Goal: Communication & Community: Answer question/provide support

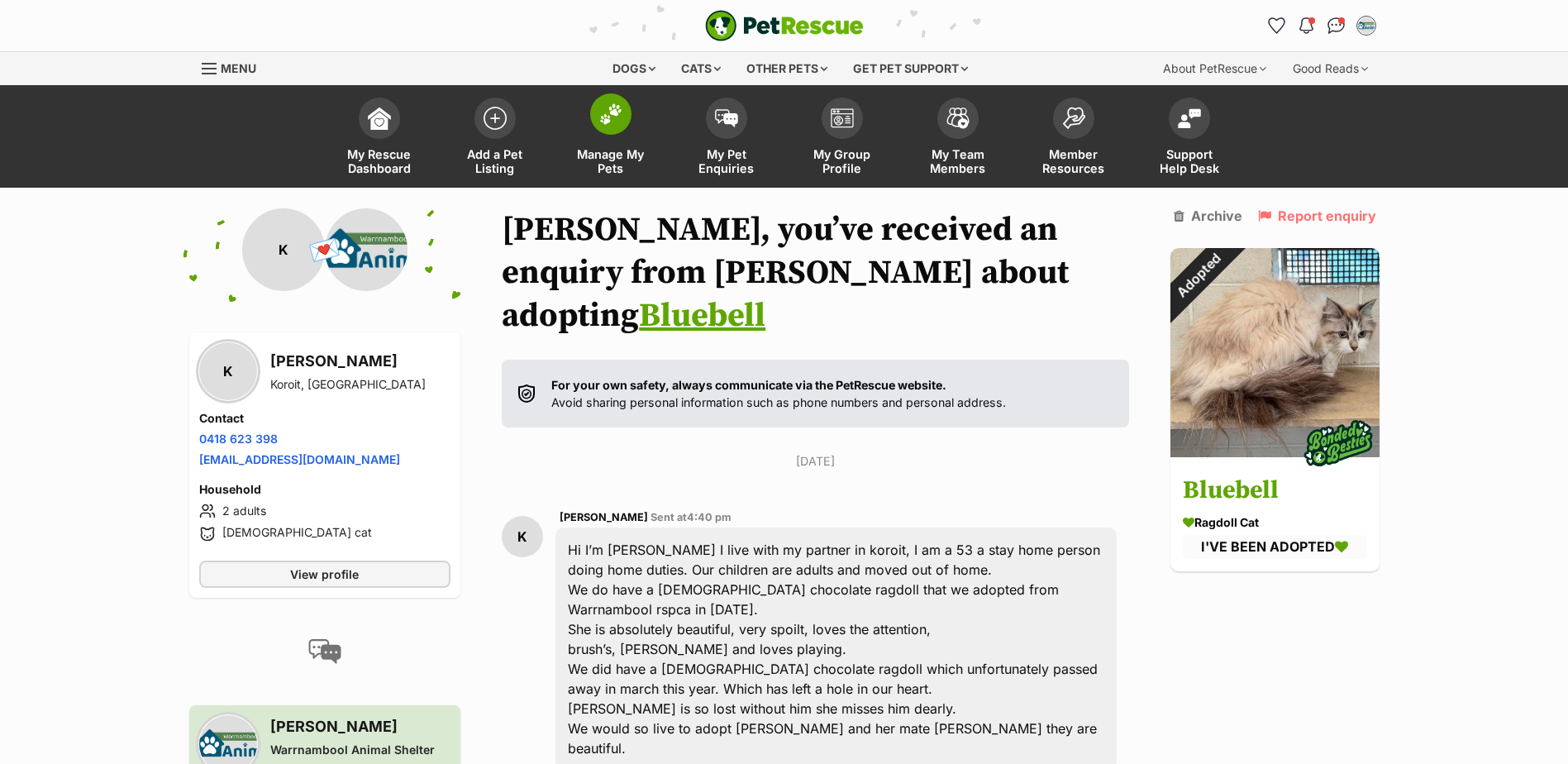
click at [603, 158] on span "Manage My Pets" at bounding box center [611, 161] width 74 height 28
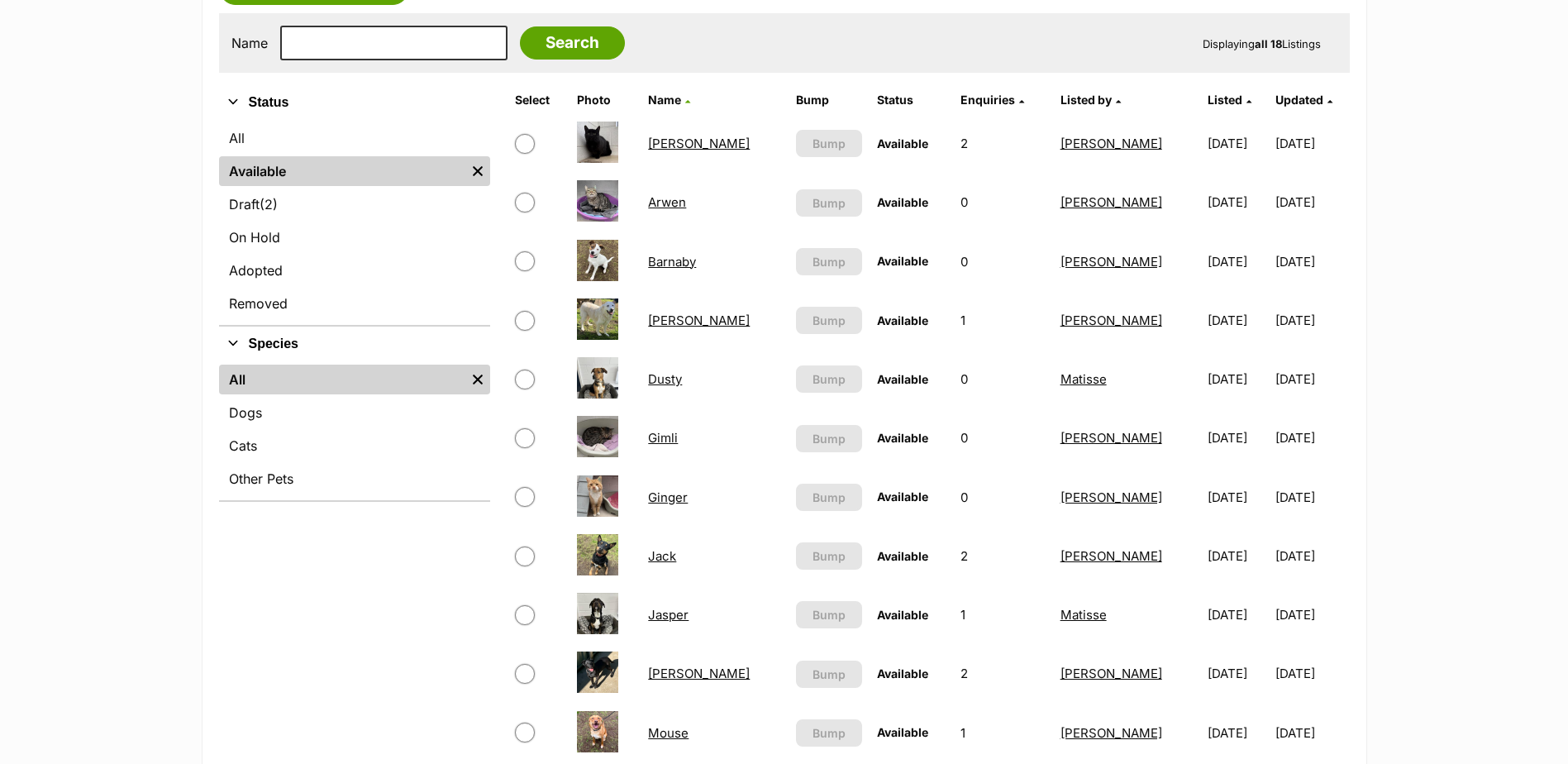
scroll to position [330, 0]
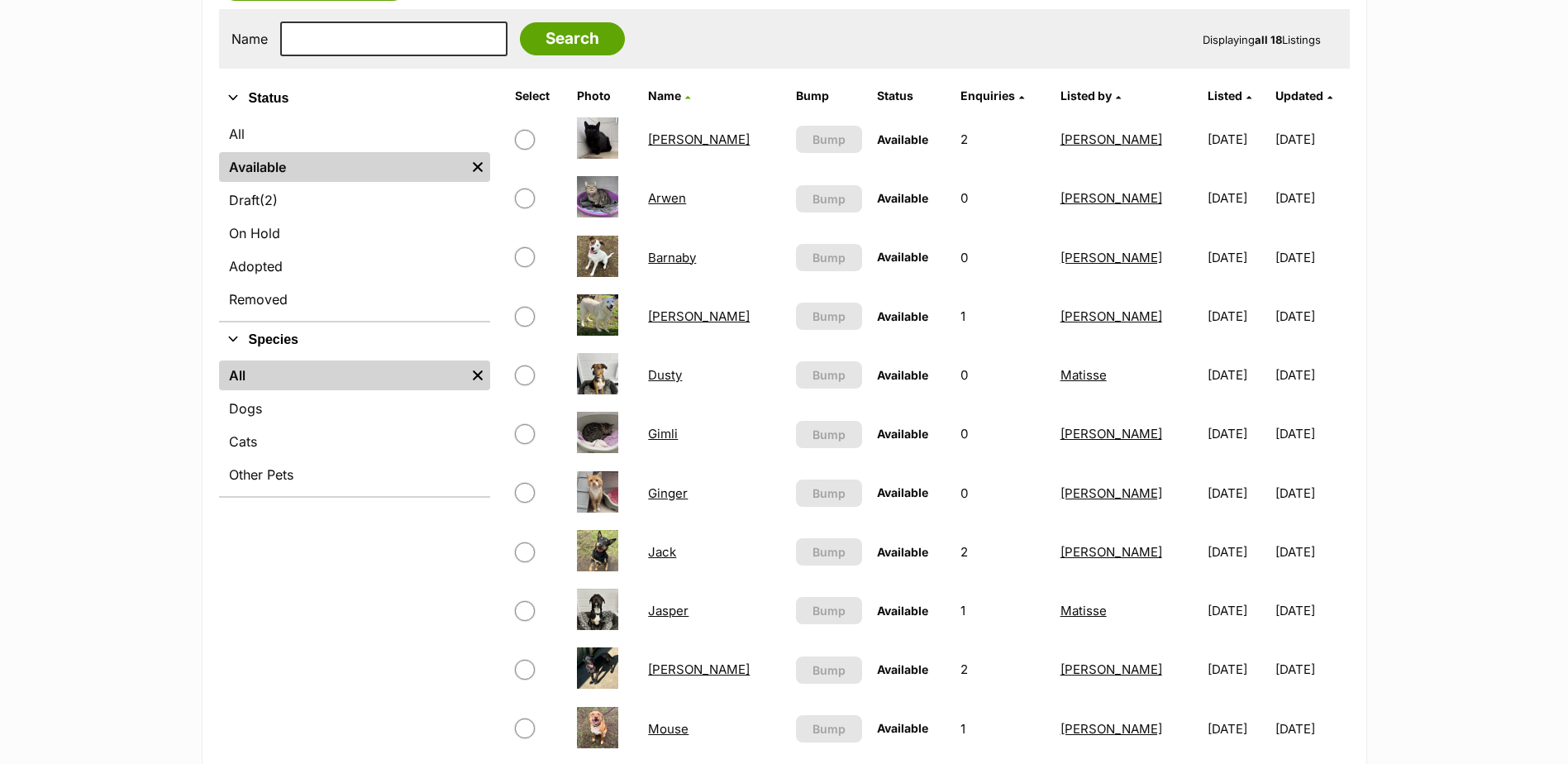
click at [526, 320] on input "checkbox" at bounding box center [525, 317] width 20 height 20
checkbox input "true"
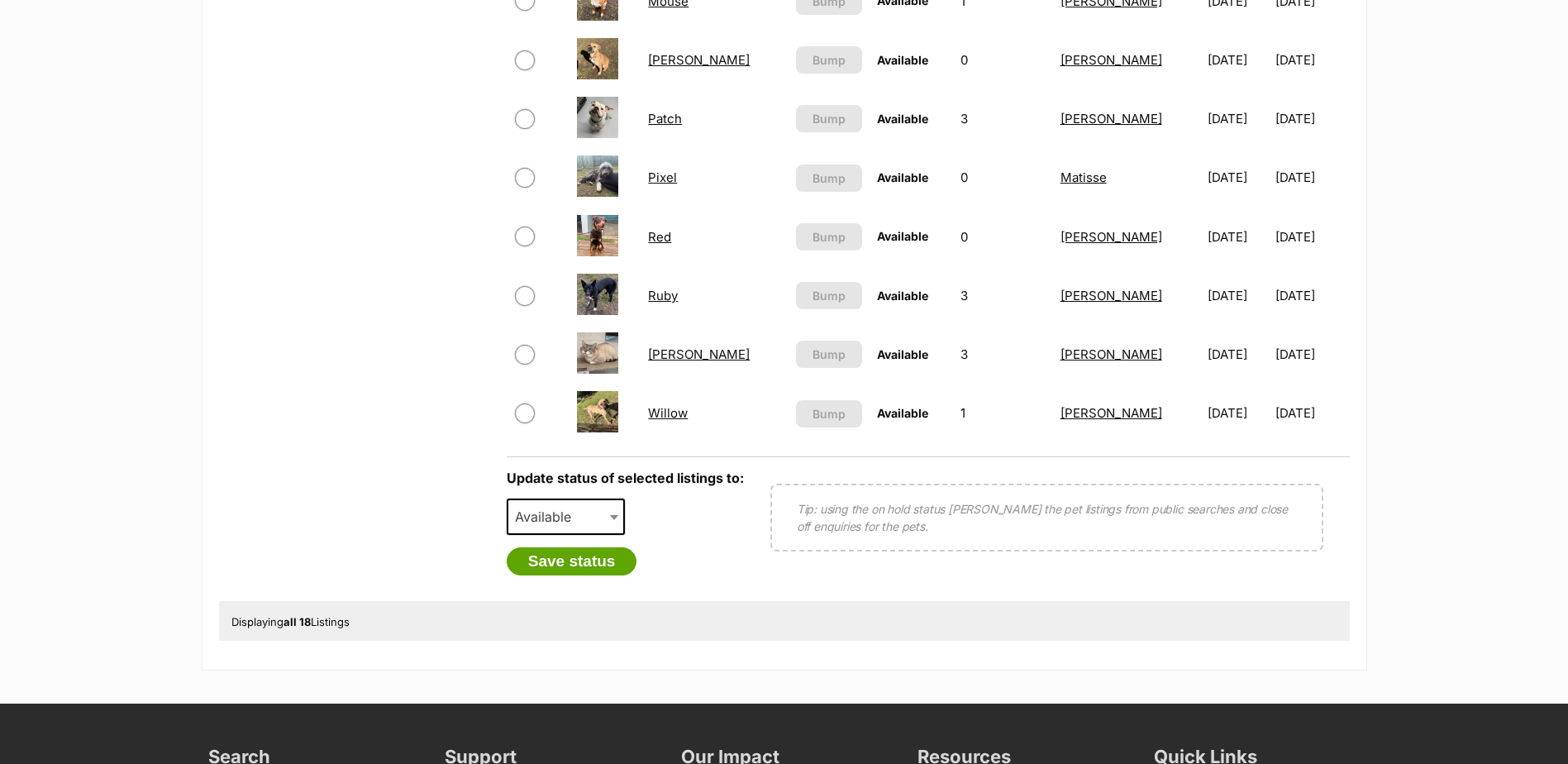
scroll to position [1075, 0]
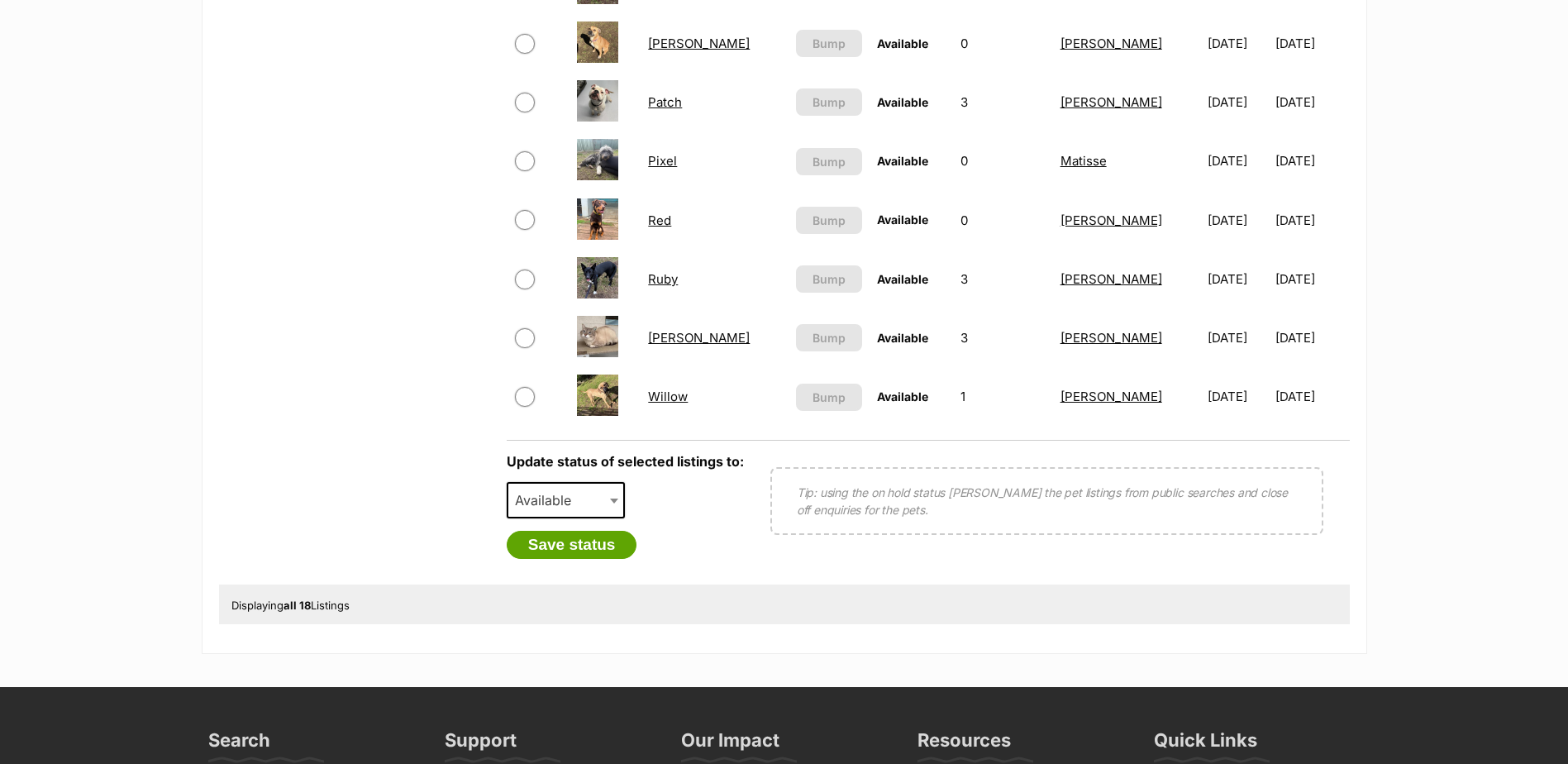
click at [580, 493] on span "Available" at bounding box center [548, 501] width 80 height 24
select select "removed"
click at [579, 542] on button "Save status" at bounding box center [572, 544] width 130 height 28
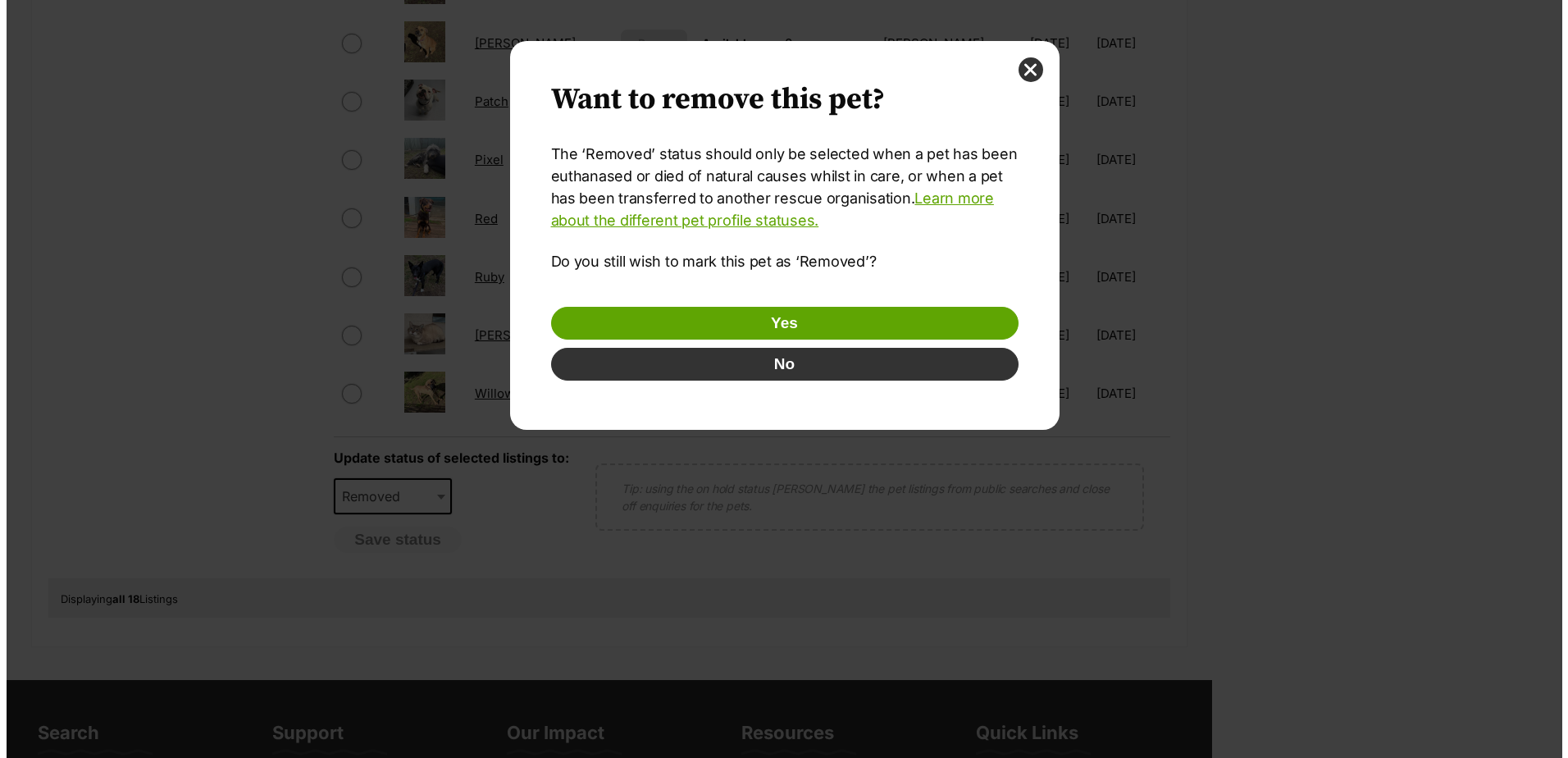
scroll to position [0, 0]
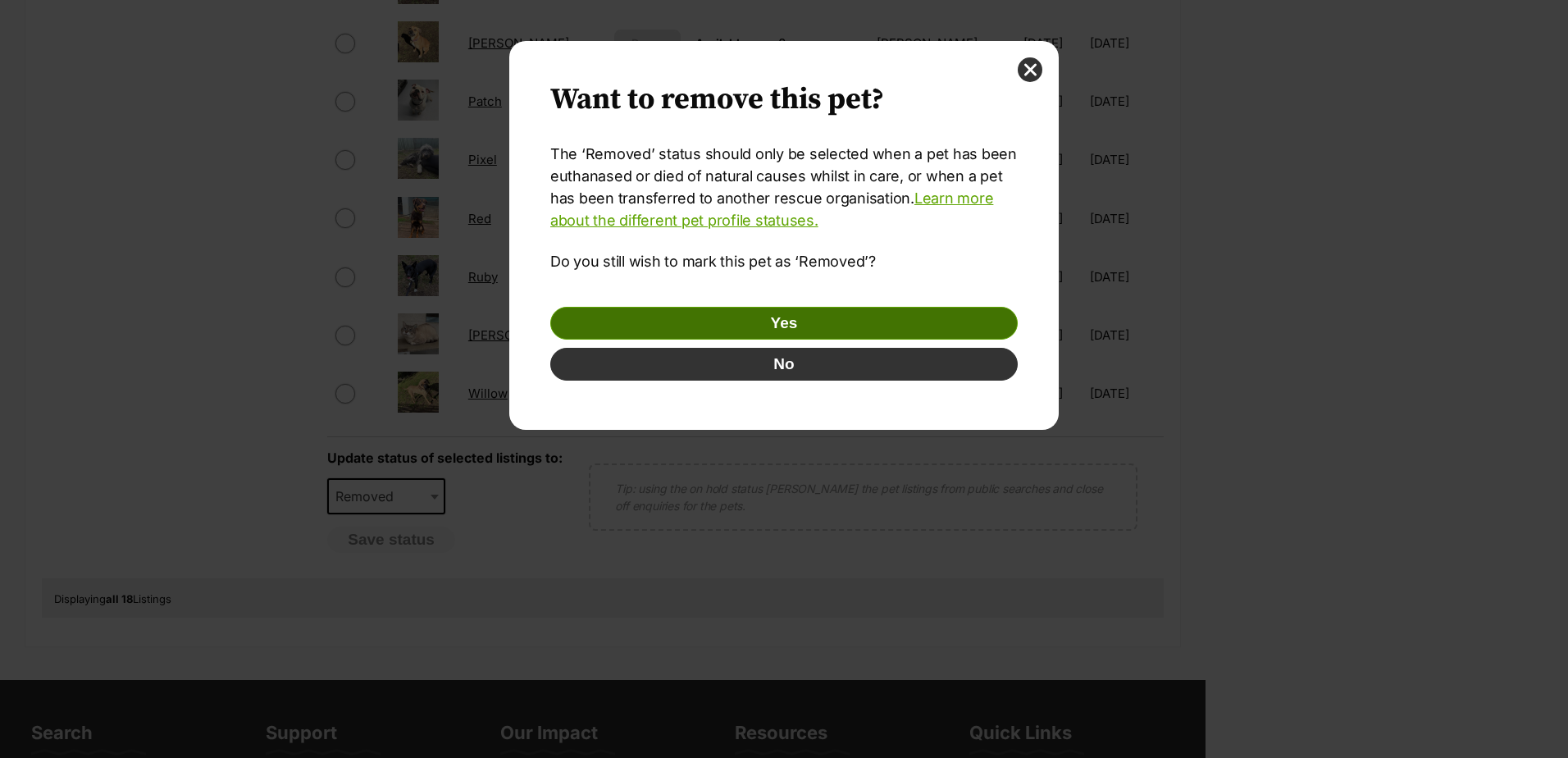
click at [781, 322] on button "Yes" at bounding box center [784, 323] width 468 height 33
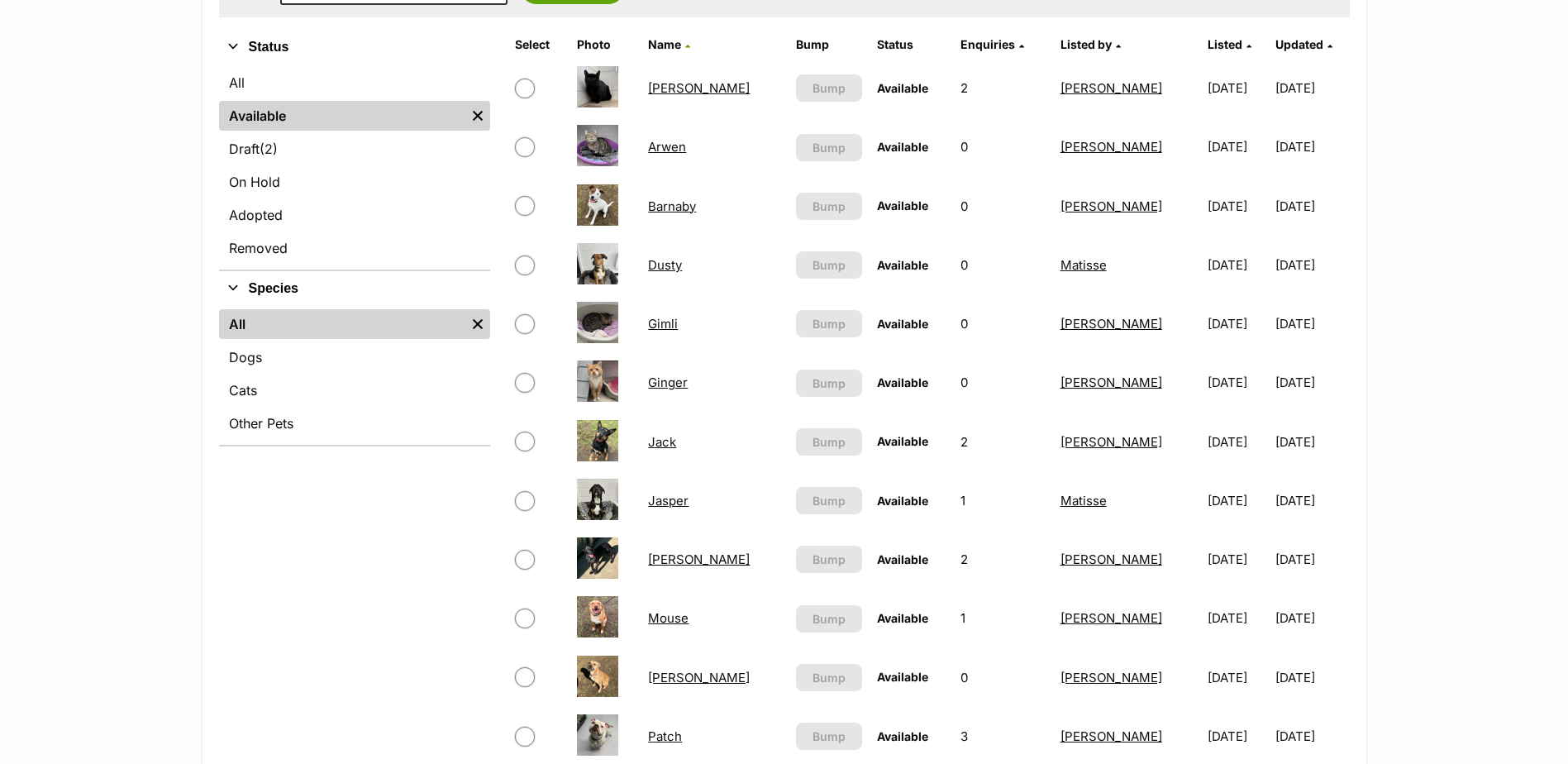
scroll to position [166, 0]
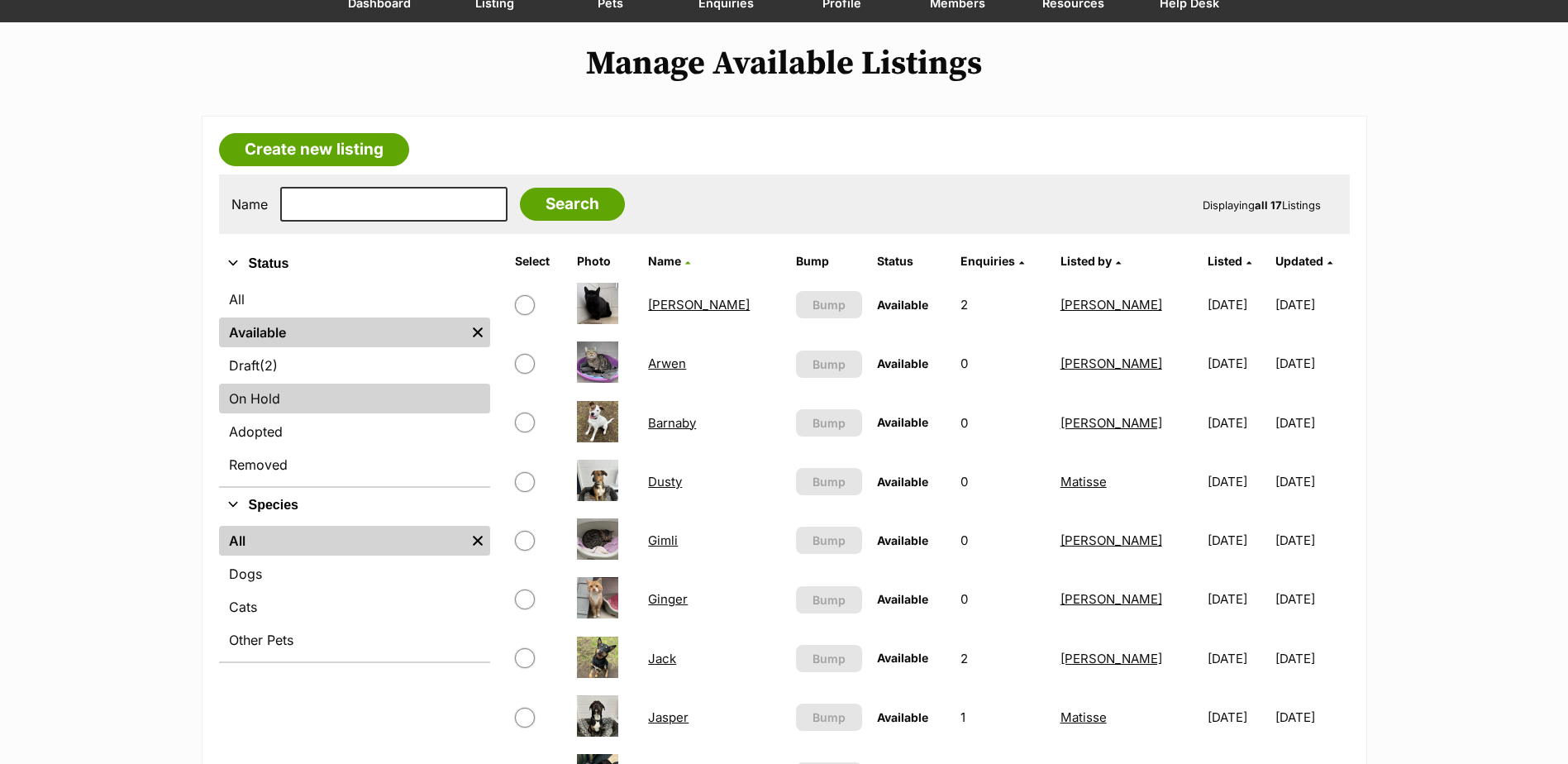
click at [252, 396] on link "On Hold" at bounding box center [355, 398] width 271 height 30
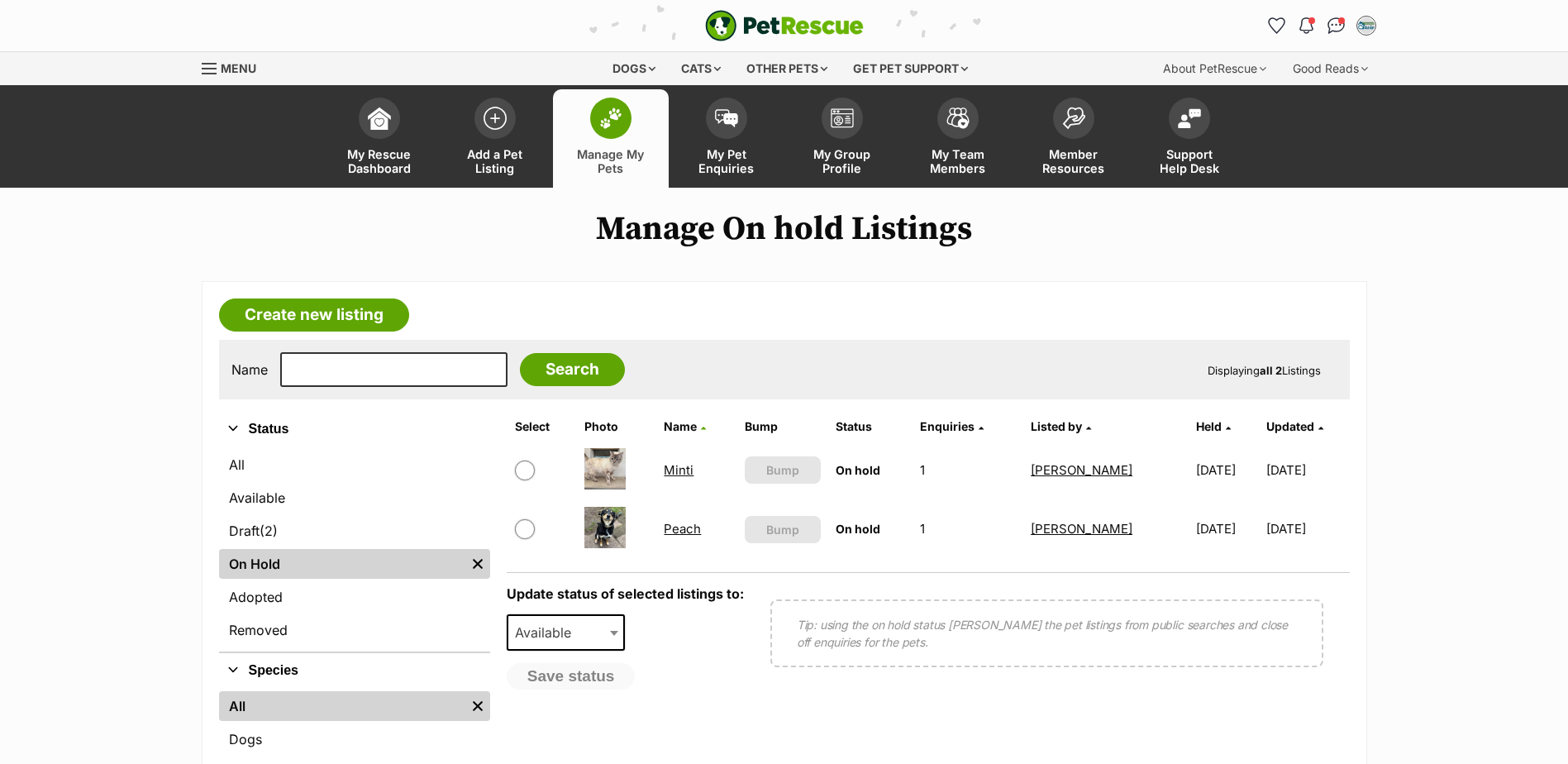
click at [525, 472] on input "checkbox" at bounding box center [525, 471] width 20 height 20
checkbox input "true"
click at [583, 680] on button "Save status" at bounding box center [572, 677] width 130 height 28
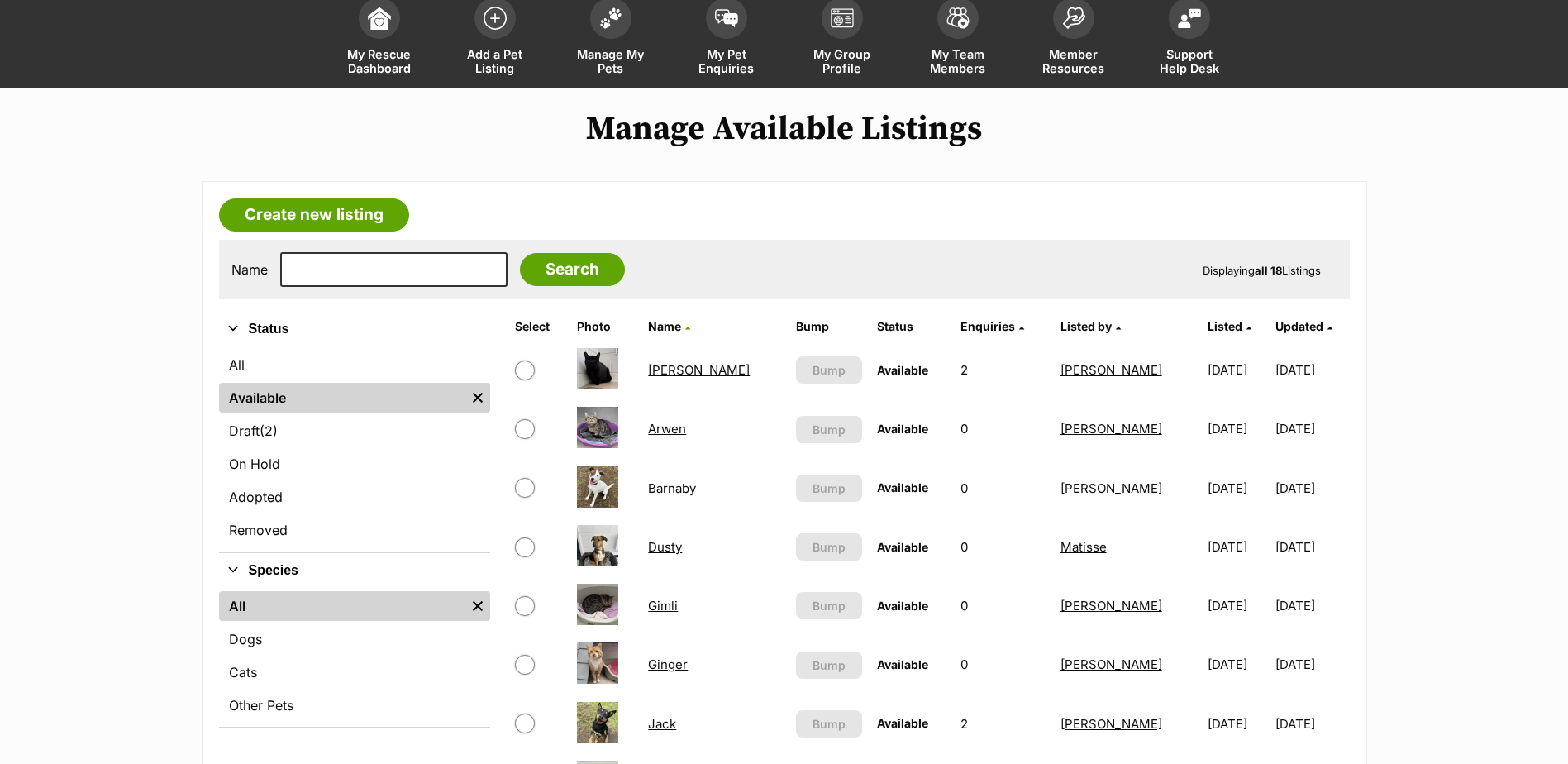
scroll to position [82, 0]
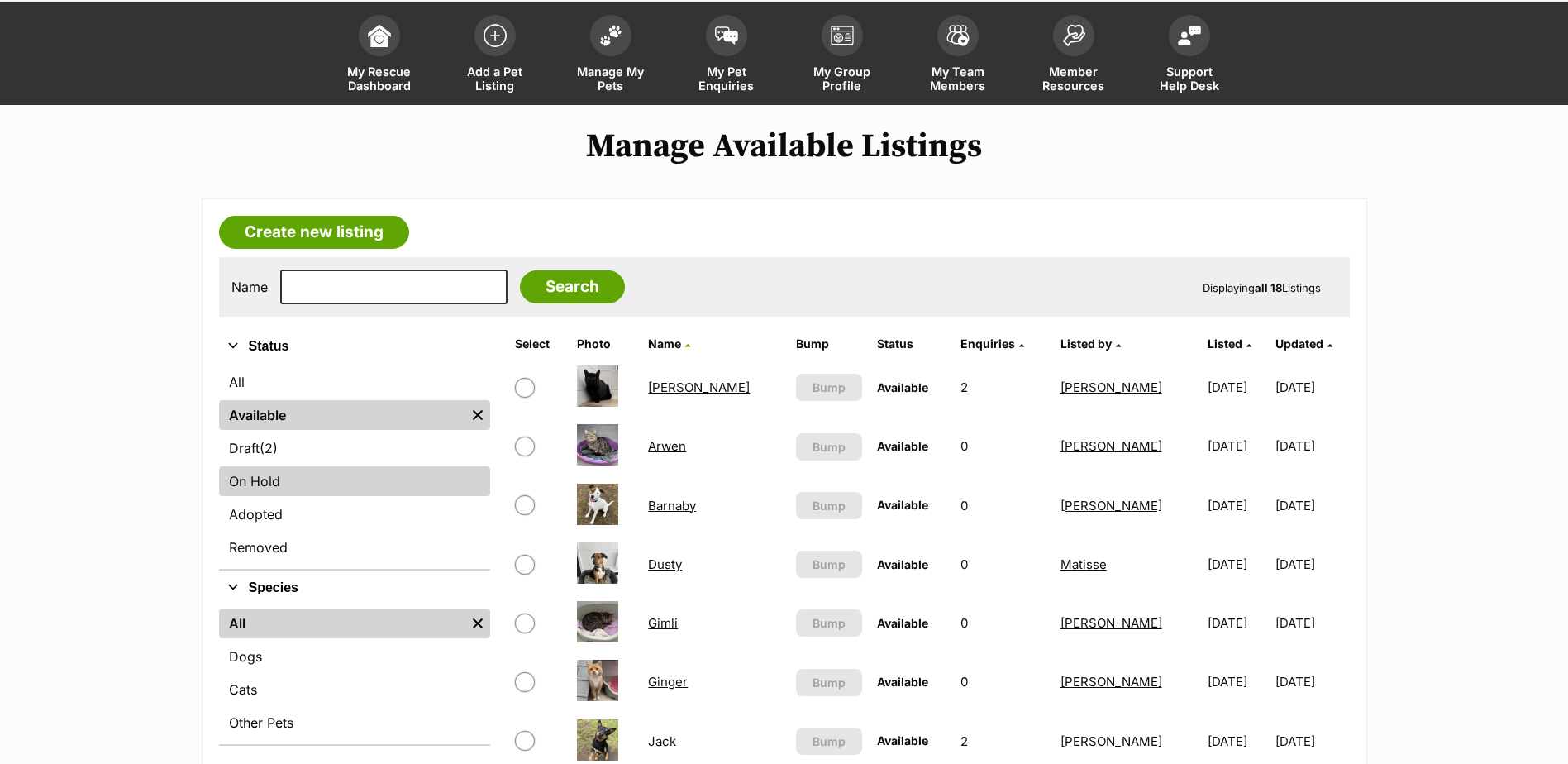
click at [245, 478] on link "On Hold" at bounding box center [355, 481] width 271 height 30
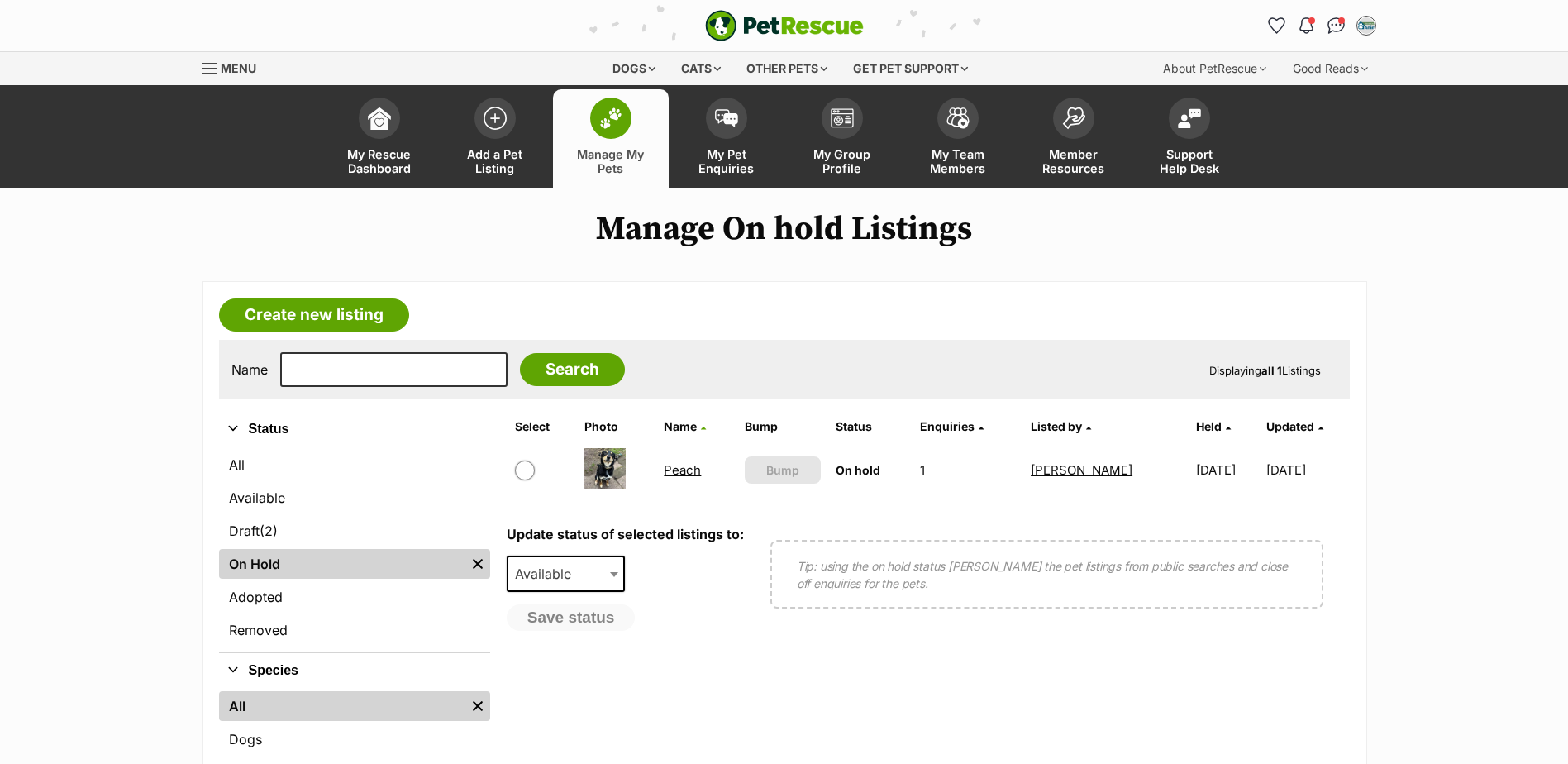
click at [525, 472] on input "checkbox" at bounding box center [525, 471] width 20 height 20
checkbox input "true"
click at [536, 563] on span "Available" at bounding box center [548, 574] width 80 height 24
select select "rehomed"
click at [579, 619] on button "Save status" at bounding box center [572, 618] width 130 height 28
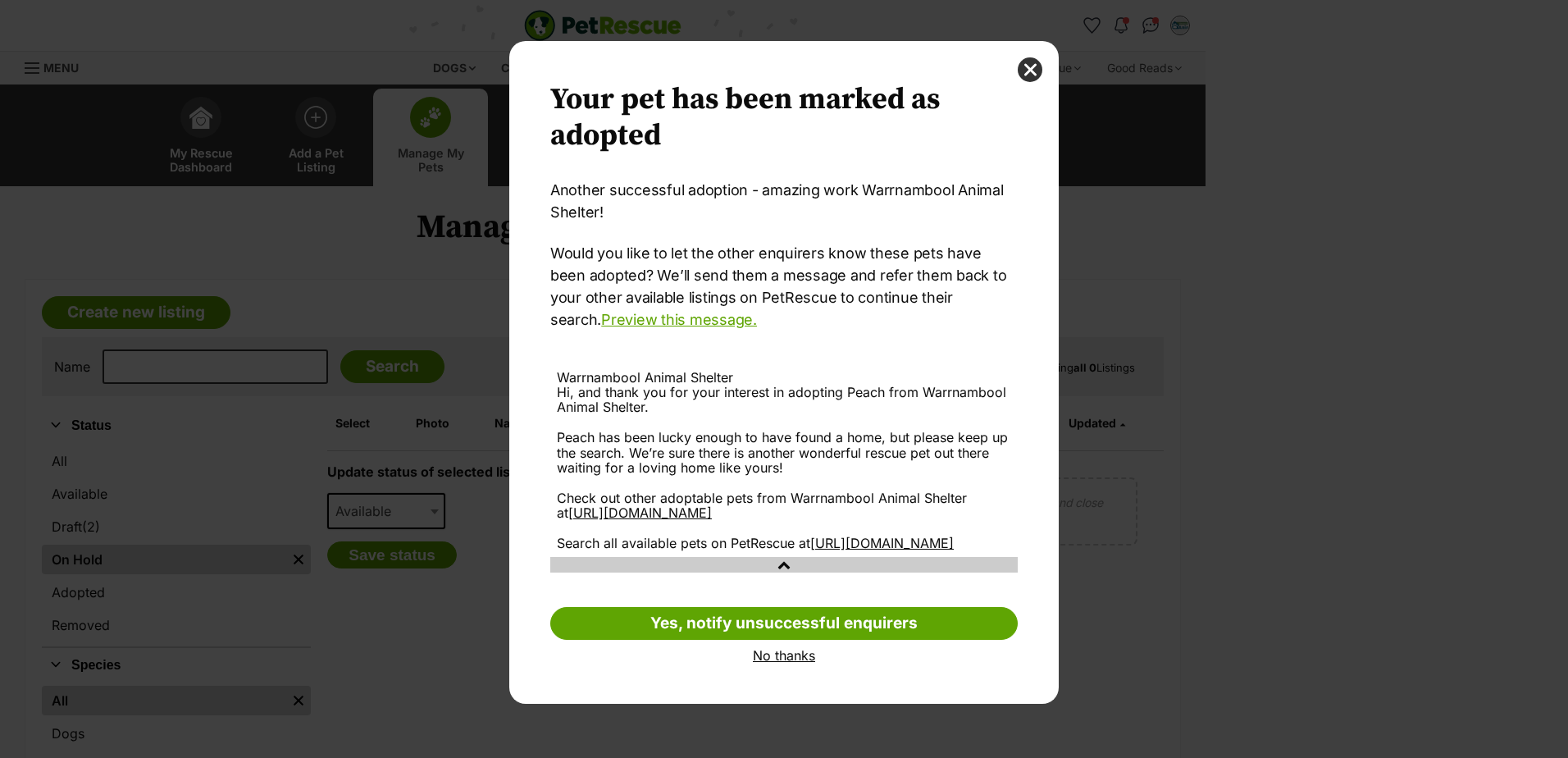
click at [792, 663] on link "No thanks" at bounding box center [784, 656] width 468 height 14
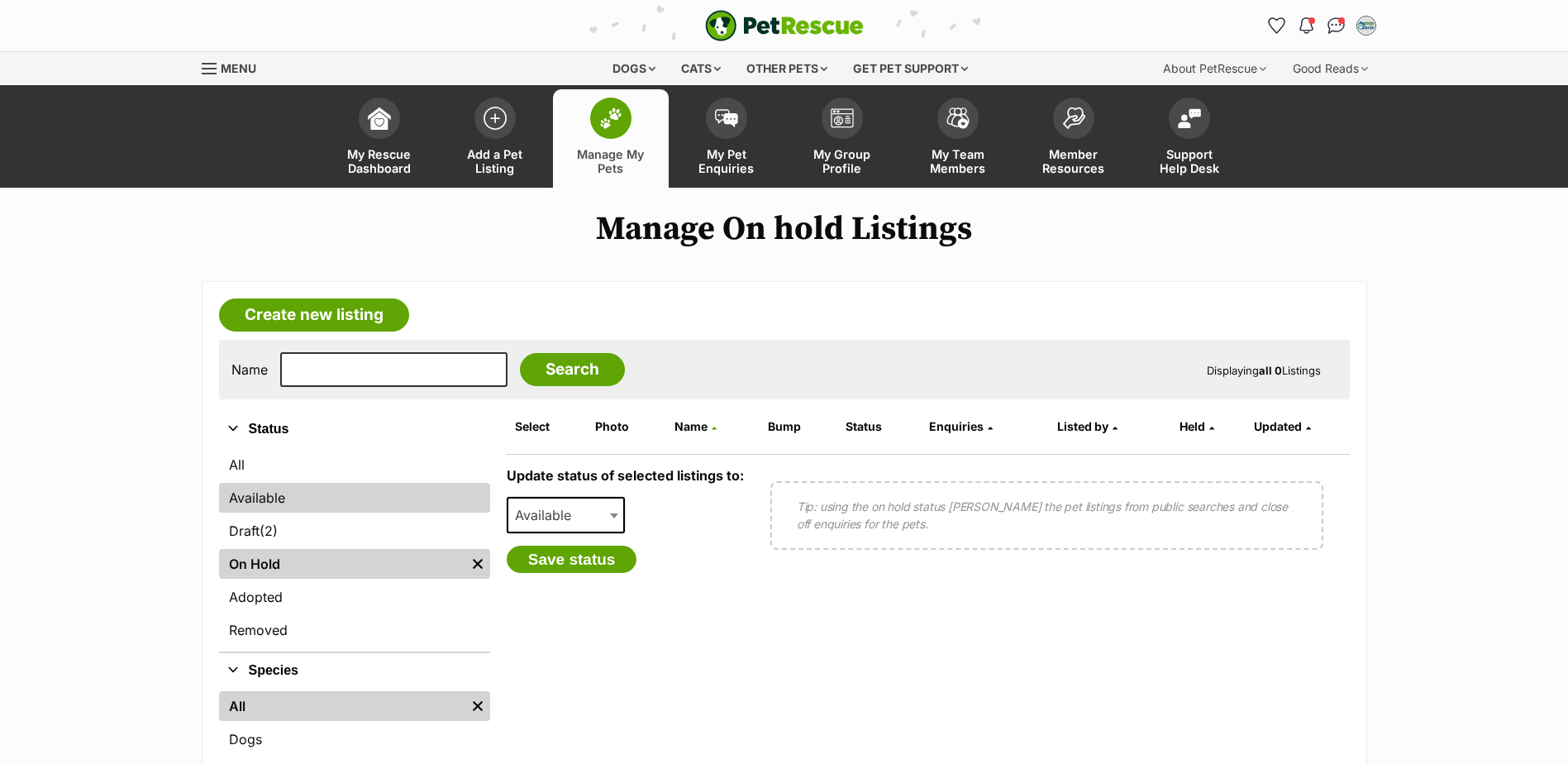
click at [271, 497] on link "Available" at bounding box center [355, 497] width 271 height 30
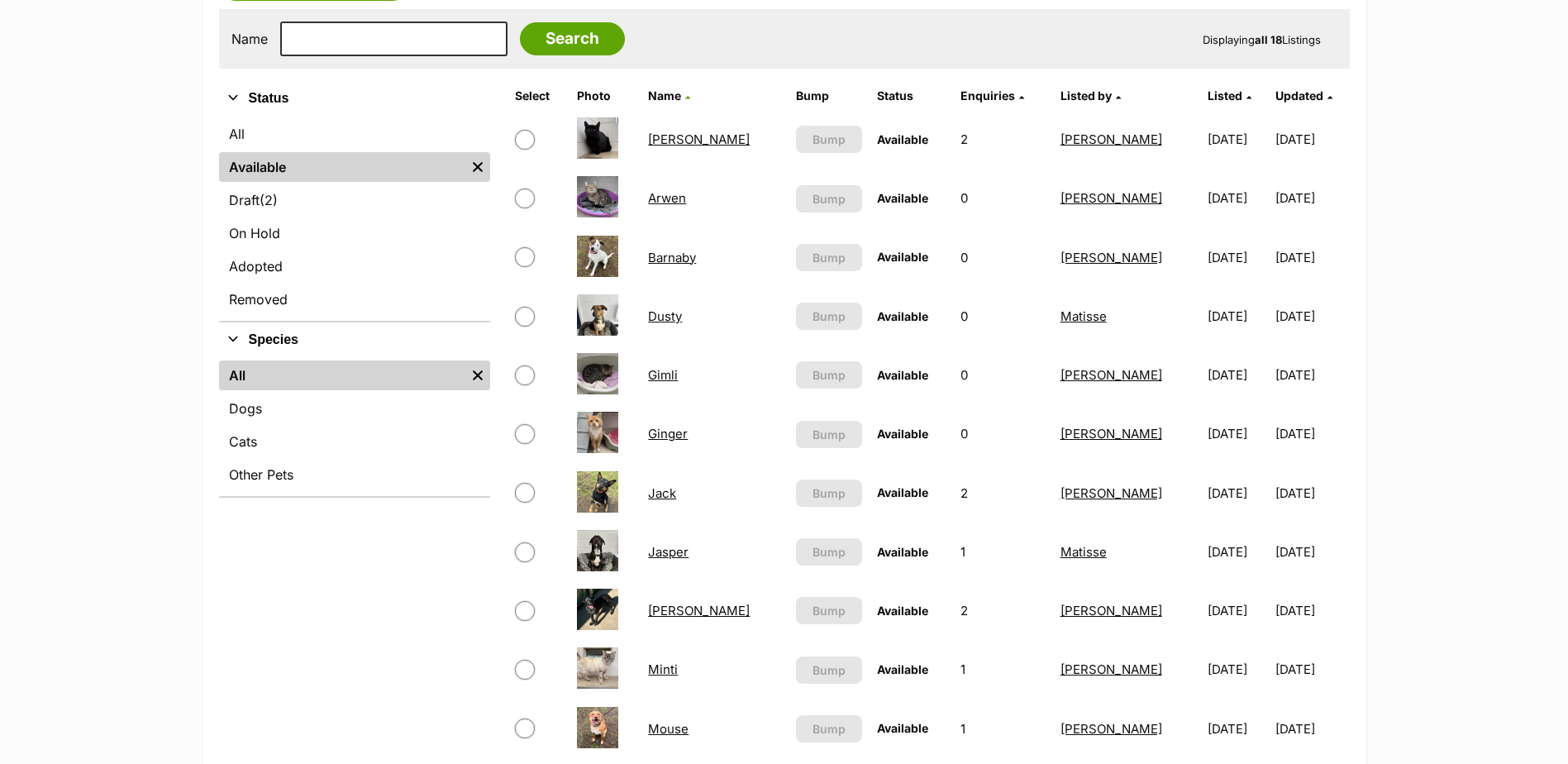
scroll to position [662, 0]
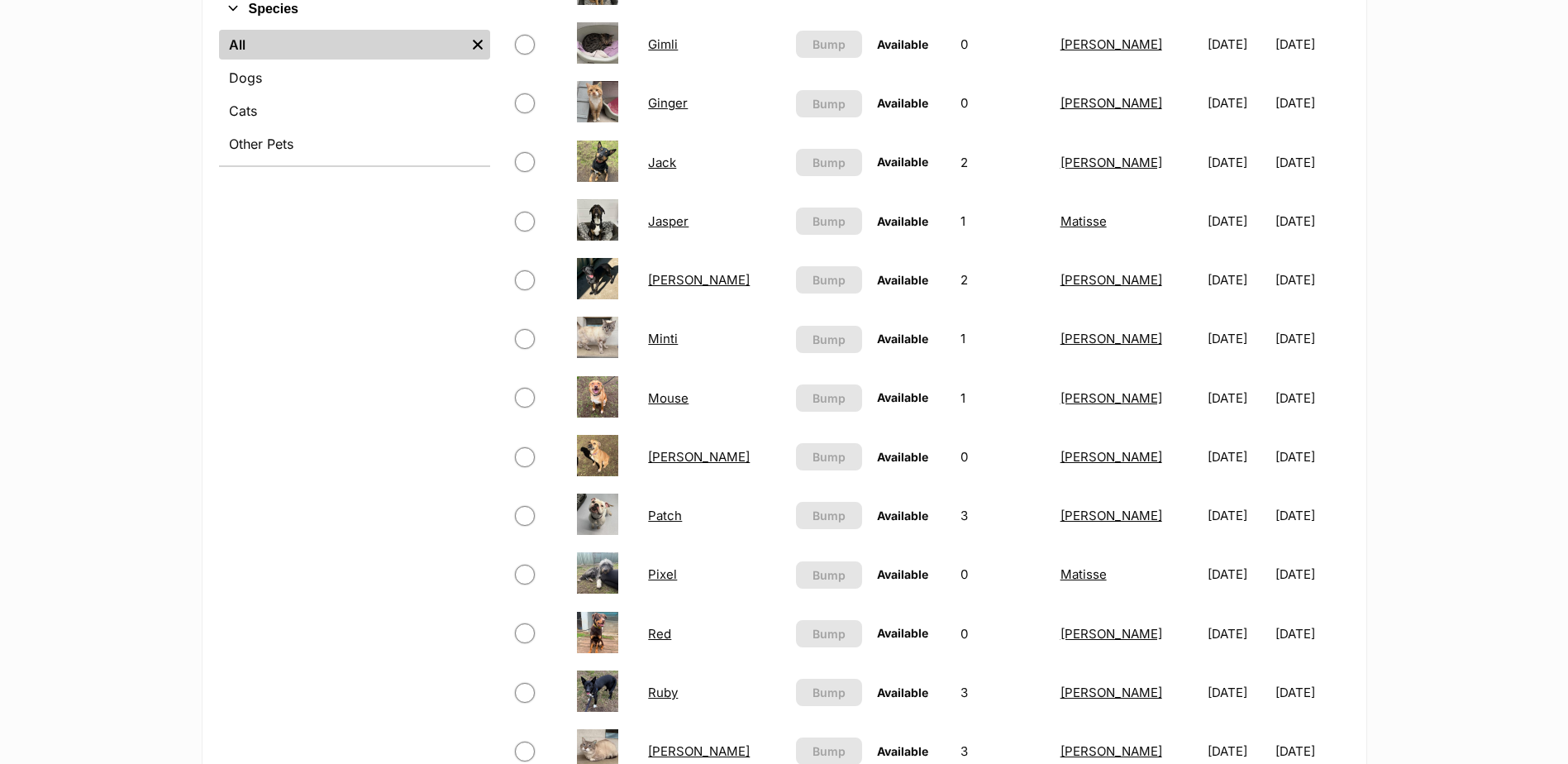
click at [669, 338] on link "Minti" at bounding box center [662, 338] width 30 height 15
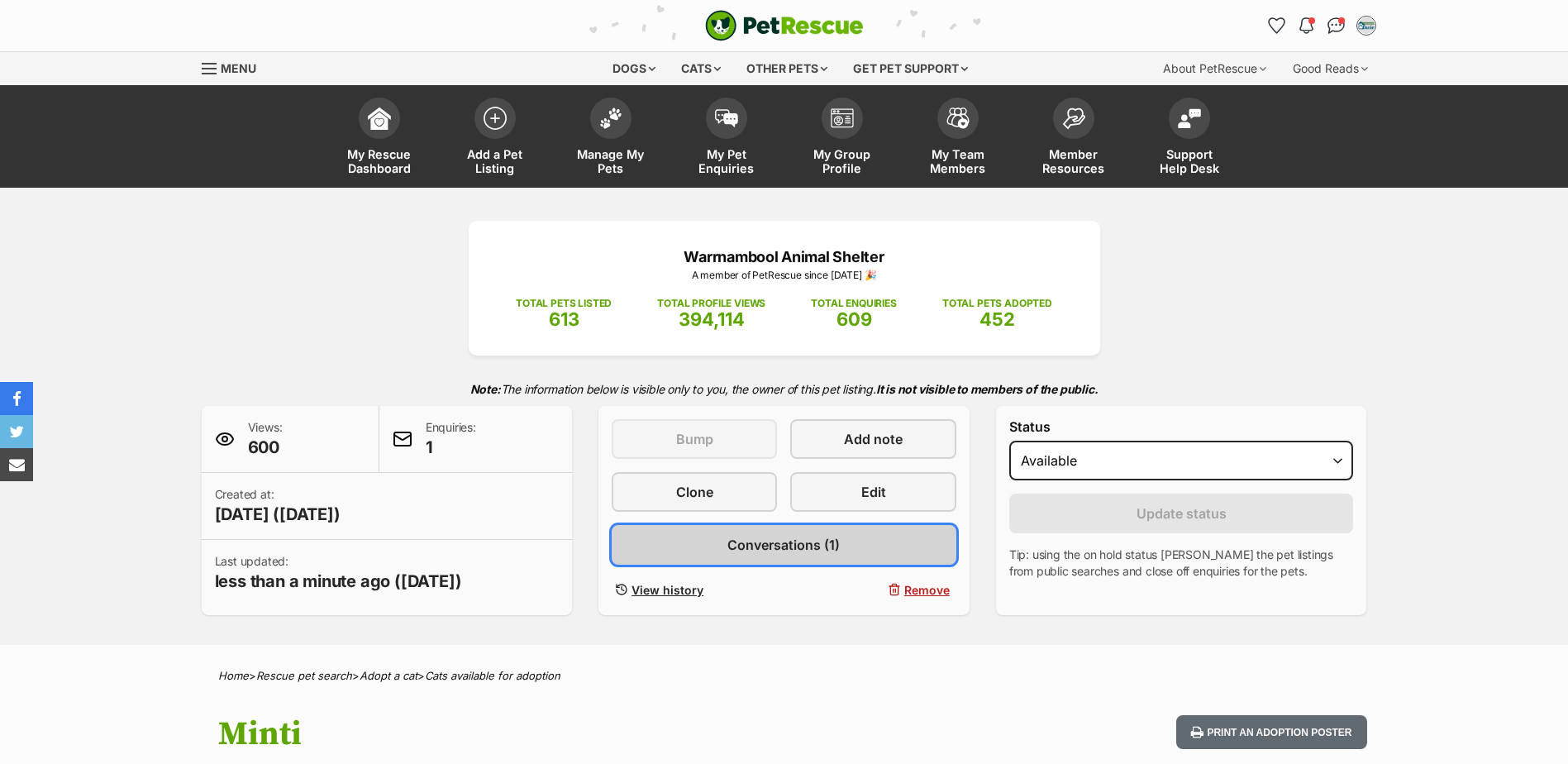
click at [808, 552] on span "Conversations (1)" at bounding box center [784, 545] width 112 height 20
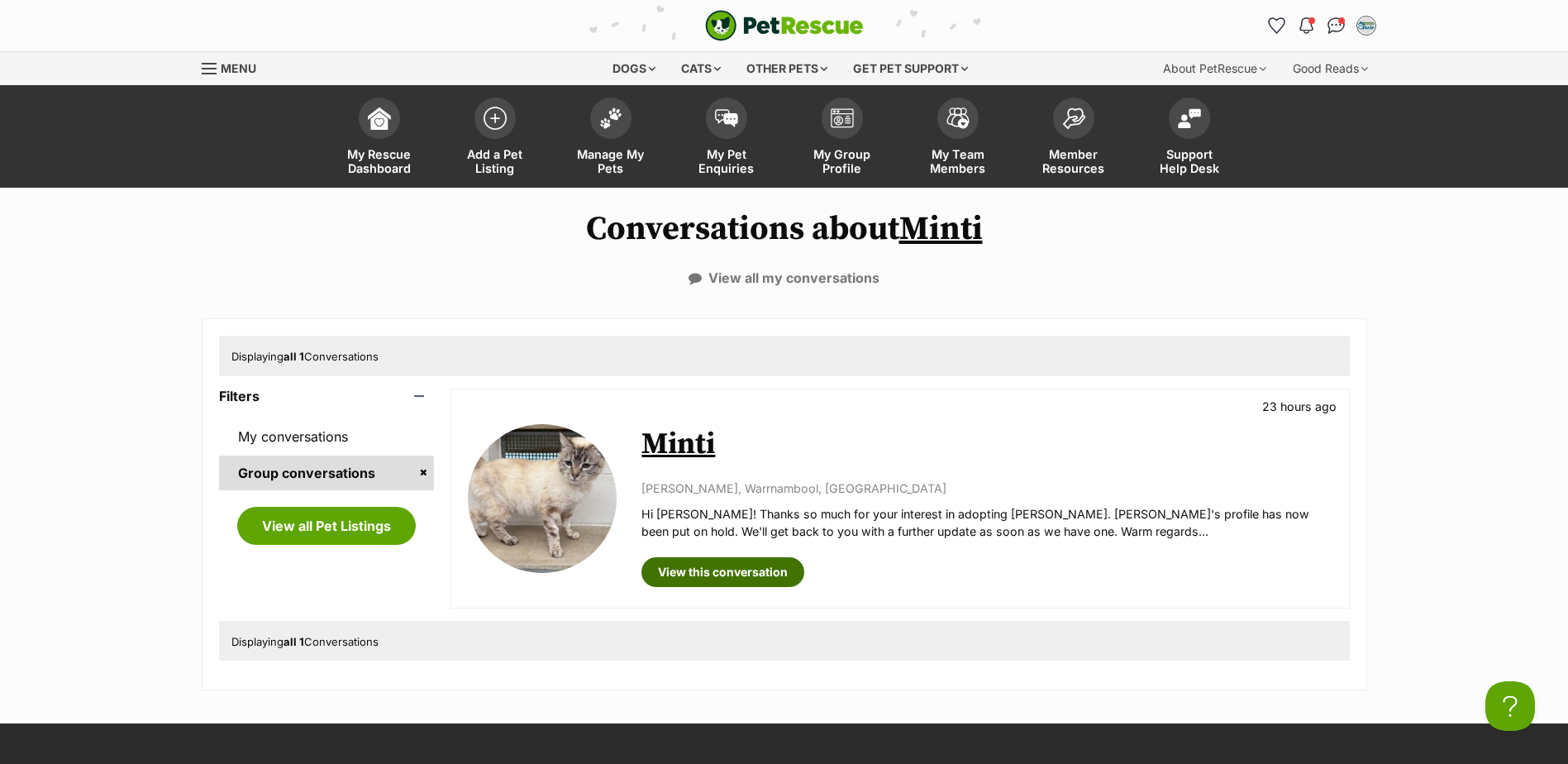
click at [705, 570] on link "View this conversation" at bounding box center [723, 572] width 163 height 30
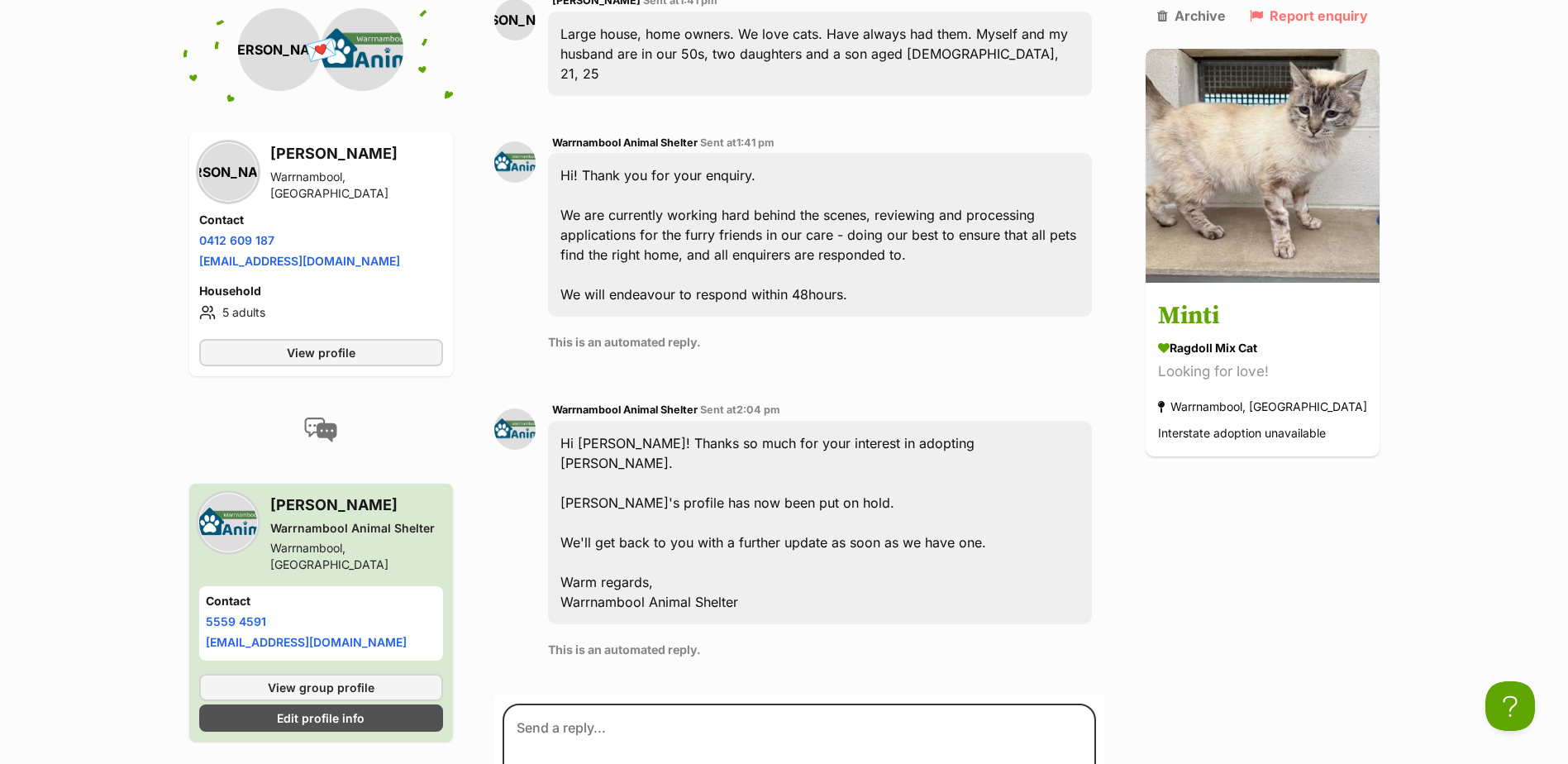
scroll to position [597, 0]
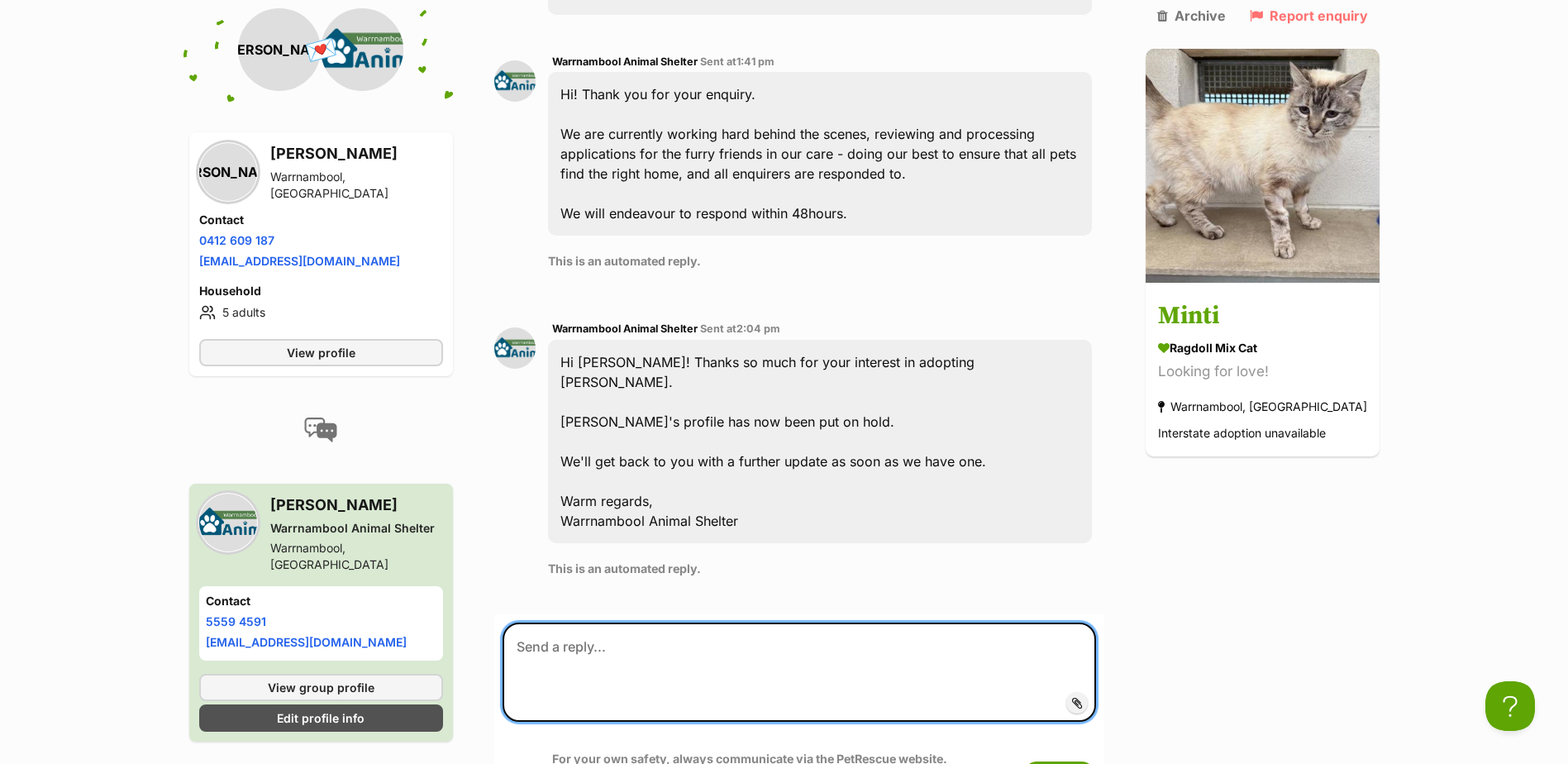
click at [777, 623] on textarea at bounding box center [798, 673] width 593 height 100
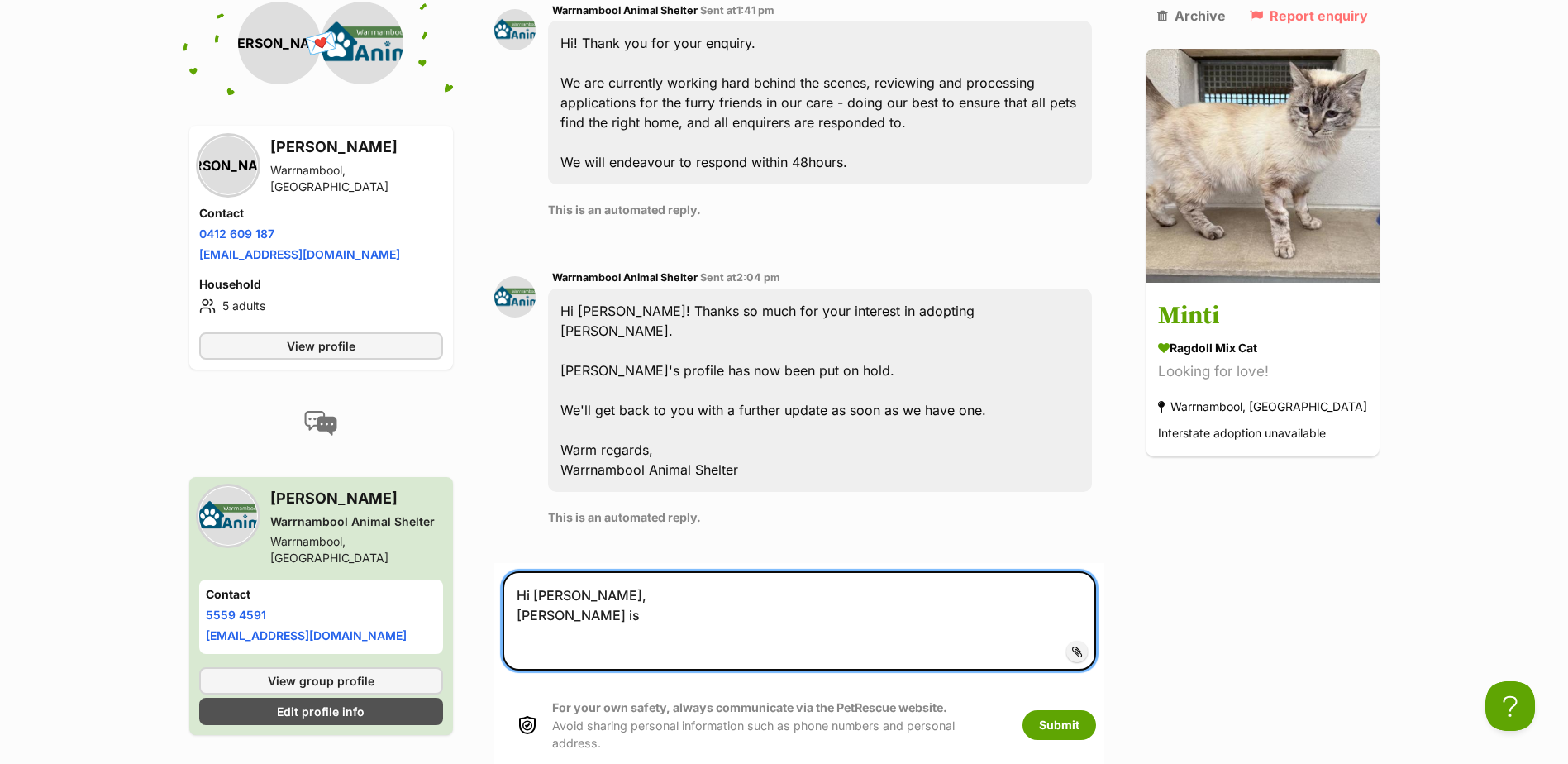
scroll to position [763, 0]
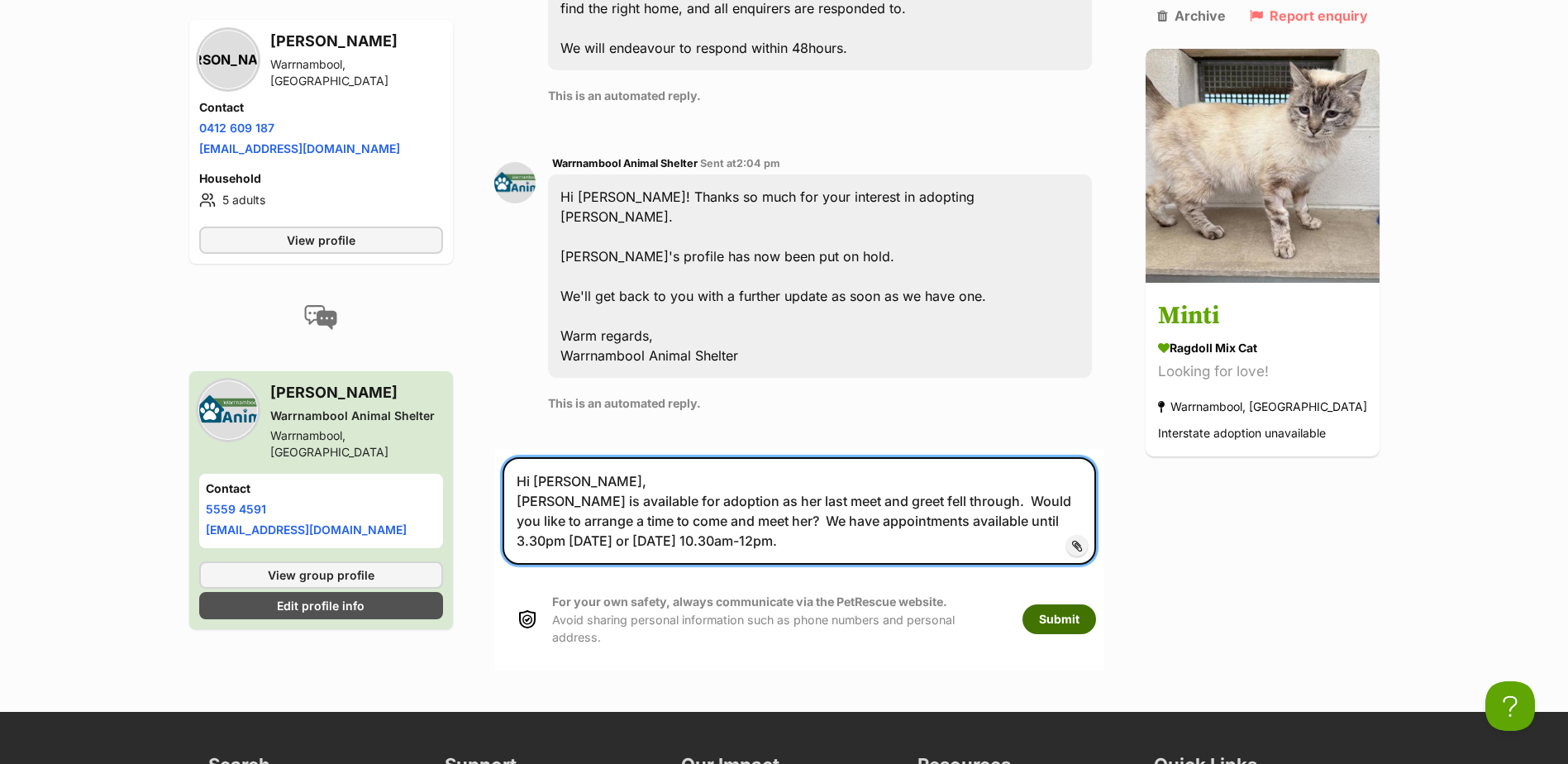
type textarea "Hi Jane, Minti is available for adoption as her last meet and greet fell throug…"
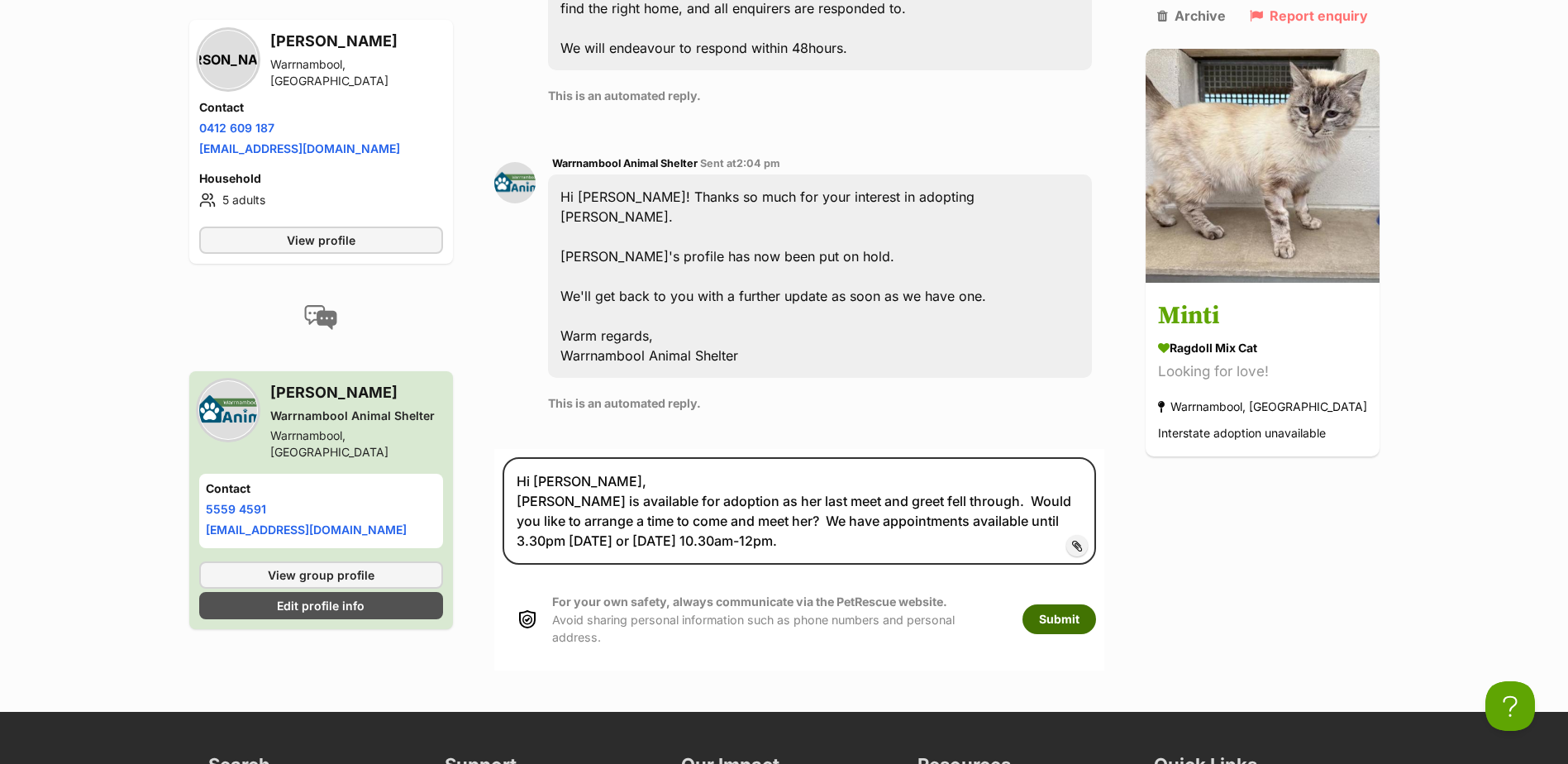
click at [1096, 605] on button "Submit" at bounding box center [1059, 619] width 73 height 30
